Goal: Find specific page/section: Find specific page/section

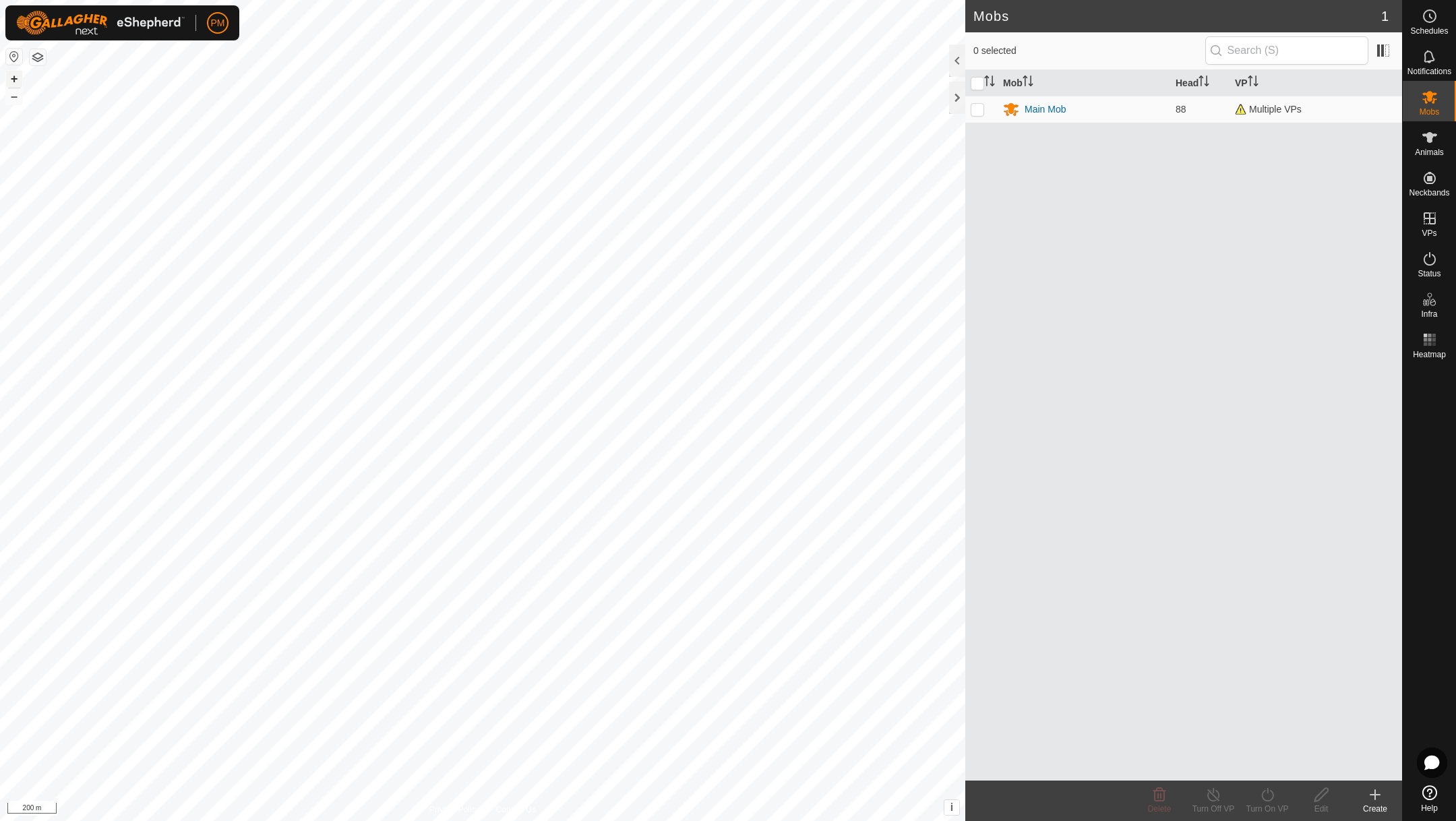
click at [16, 77] on button "+" at bounding box center [14, 79] width 16 height 16
click at [1427, 335] on rect at bounding box center [1425, 335] width 3 height 3
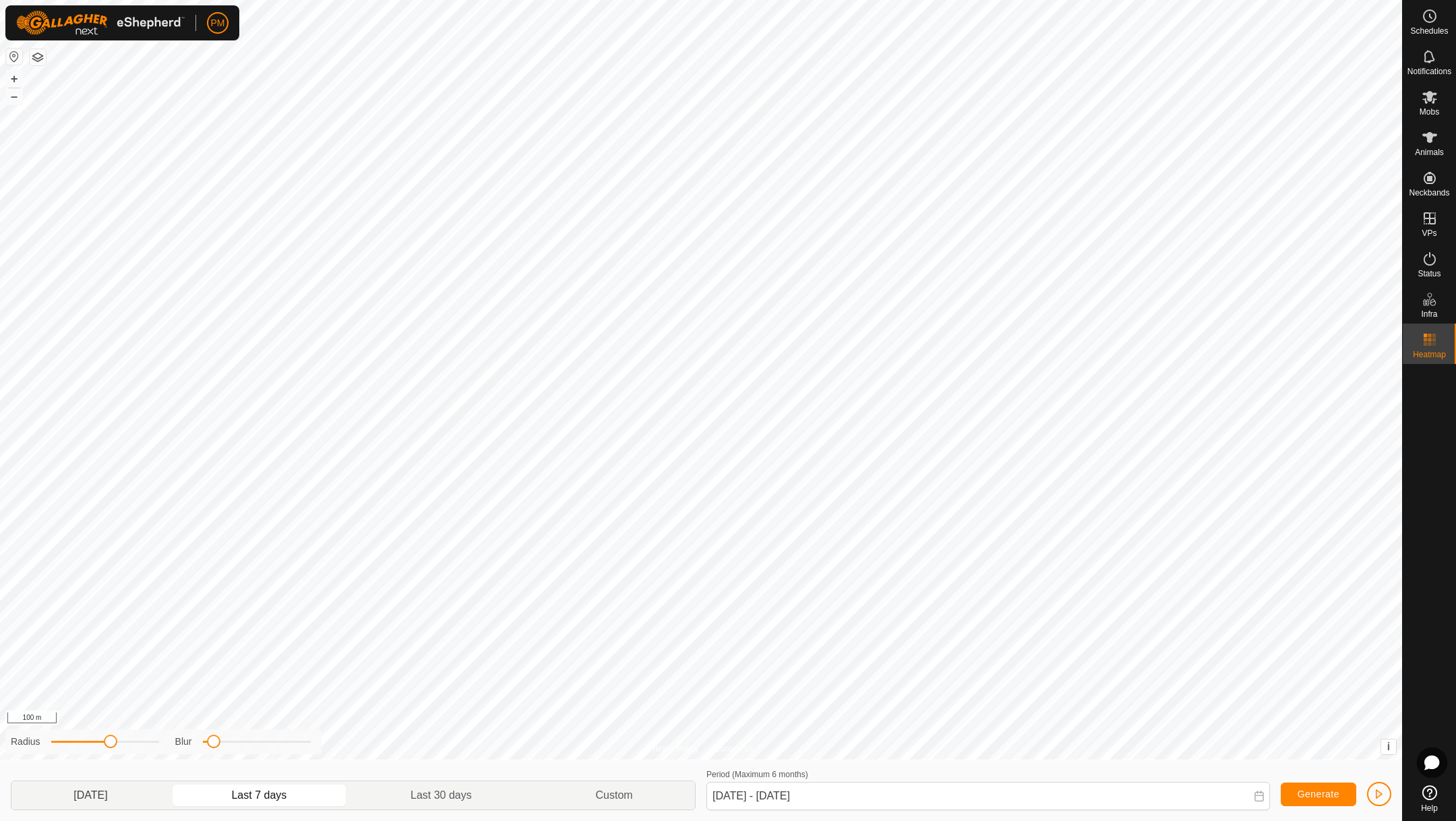
click at [109, 795] on p-togglebutton "[DATE]" at bounding box center [90, 795] width 158 height 28
click at [250, 795] on p-togglebutton "Last 7 days" at bounding box center [259, 795] width 179 height 28
type input "[DATE] - [DATE]"
